Goal: Navigation & Orientation: Go to known website

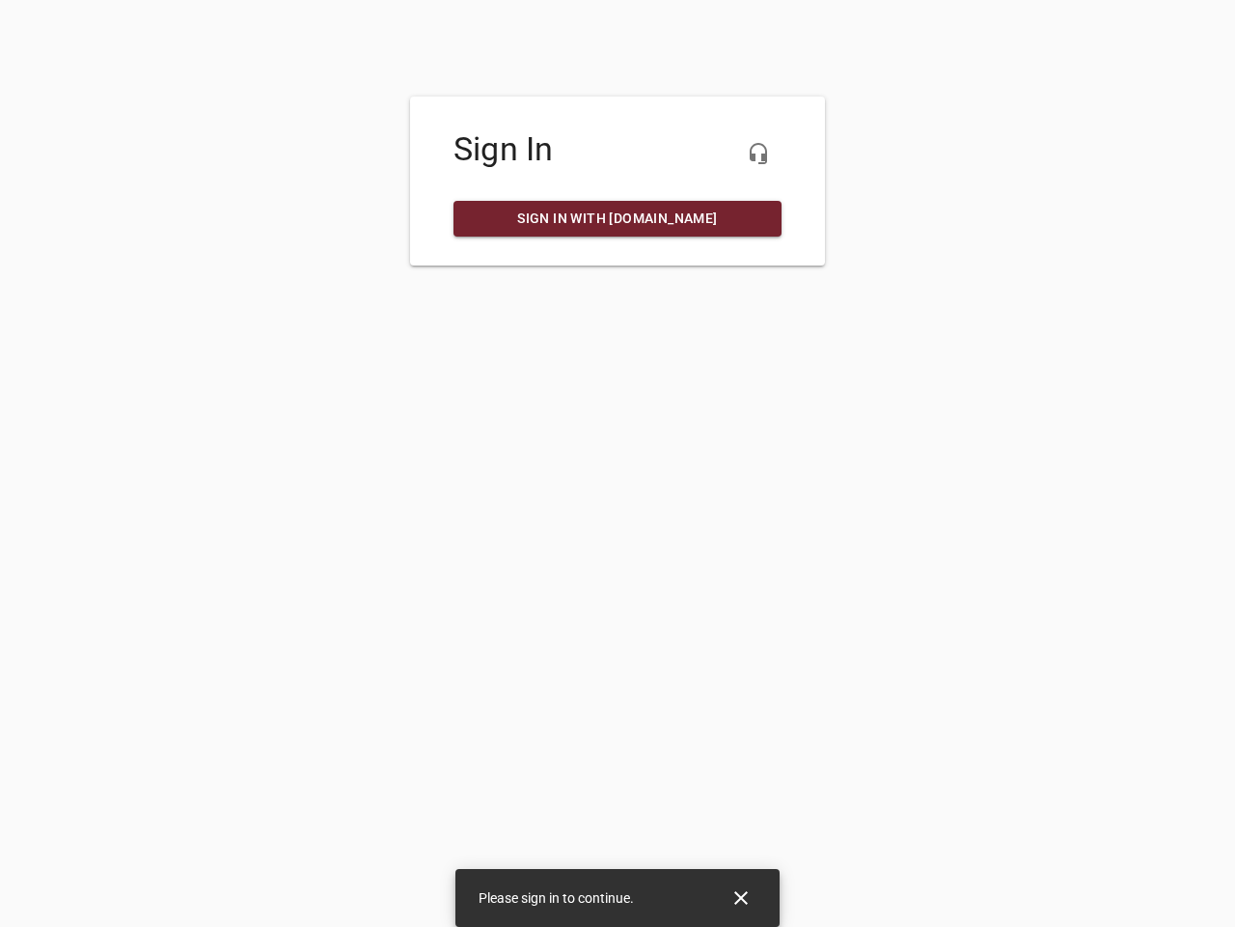
click at [759, 153] on icon "button" at bounding box center [758, 153] width 23 height 23
click at [741, 898] on icon "Close" at bounding box center [741, 898] width 14 height 14
